Goal: Navigation & Orientation: Go to known website

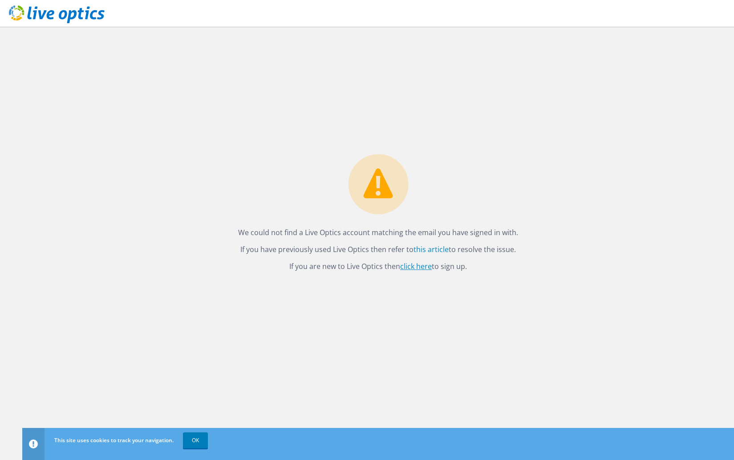
click at [426, 263] on link "click here" at bounding box center [416, 266] width 32 height 10
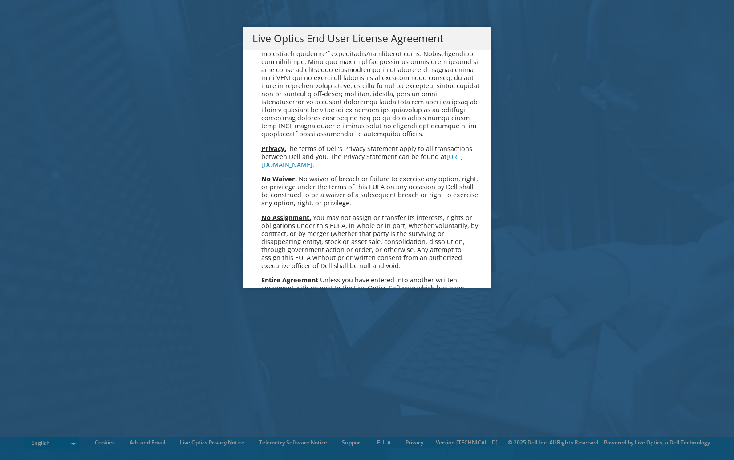
scroll to position [3264, 0]
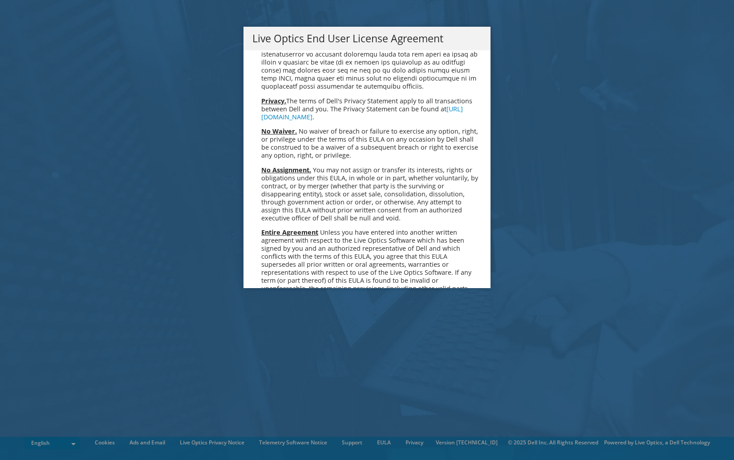
click at [267, 364] on link "Accept" at bounding box center [275, 374] width 45 height 21
